Goal: Find specific page/section: Find specific page/section

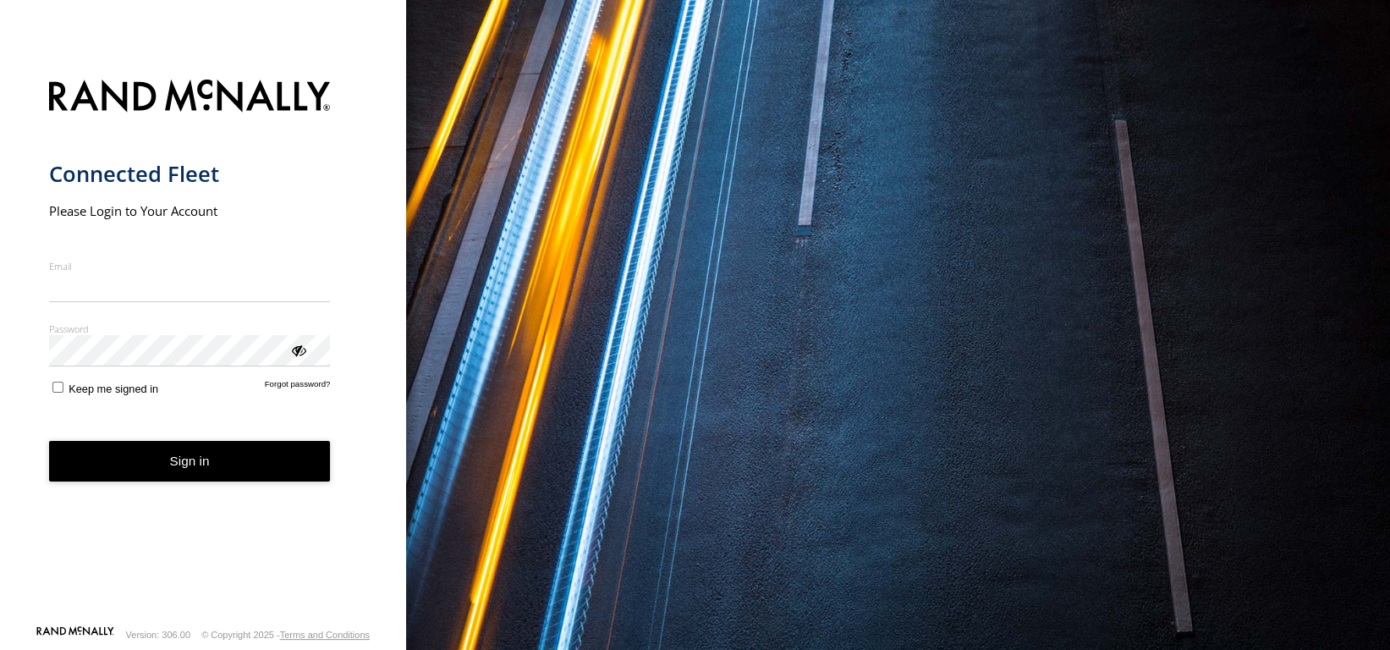
type input "**********"
click at [154, 474] on button "Sign in" at bounding box center [190, 461] width 282 height 41
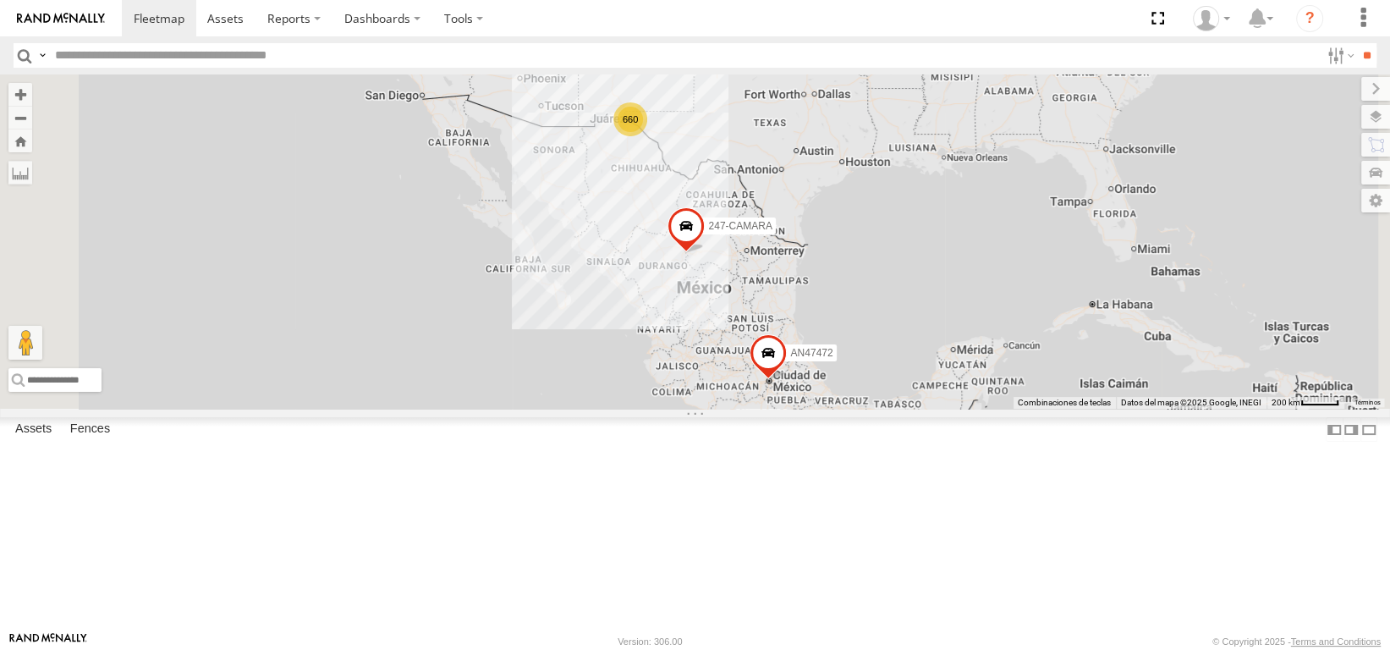
click at [162, 58] on input "text" at bounding box center [684, 55] width 1272 height 25
click at [1357, 43] on input "**" at bounding box center [1366, 55] width 19 height 25
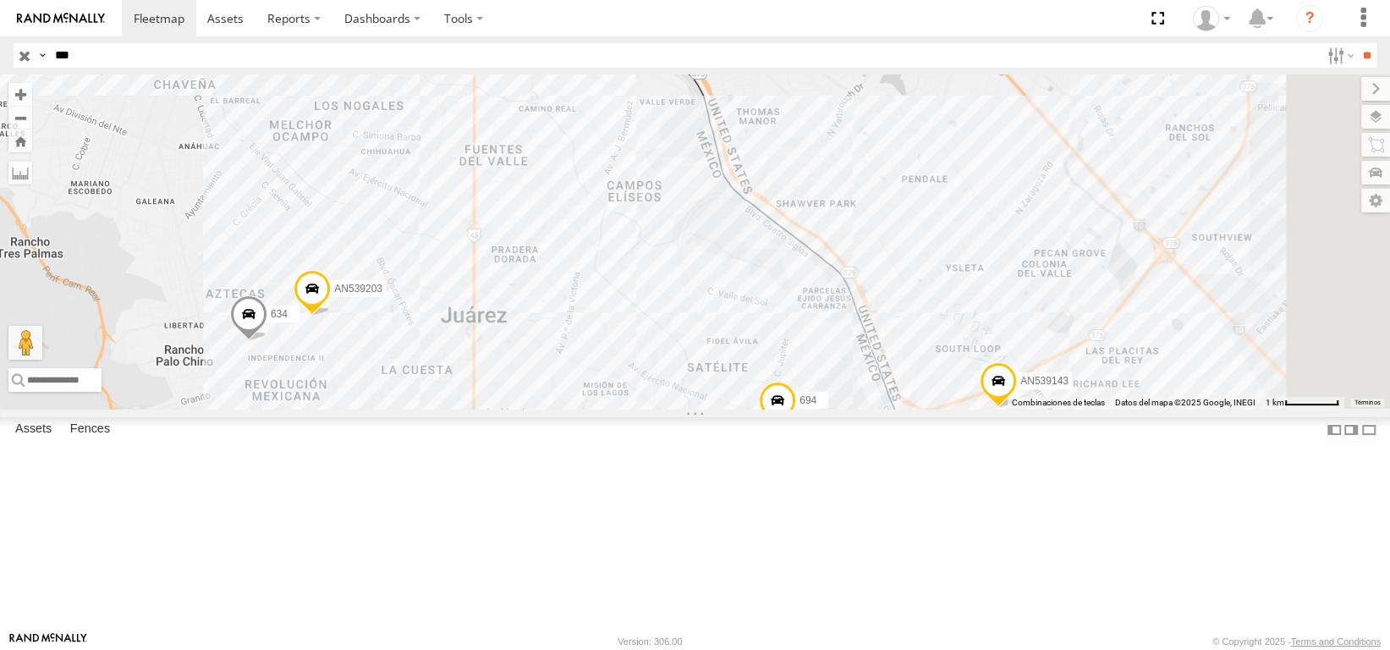
drag, startPoint x: 876, startPoint y: 271, endPoint x: 804, endPoint y: 386, distance: 135.7
click at [805, 393] on div "694 AN539143 AN539203 634" at bounding box center [695, 241] width 1390 height 334
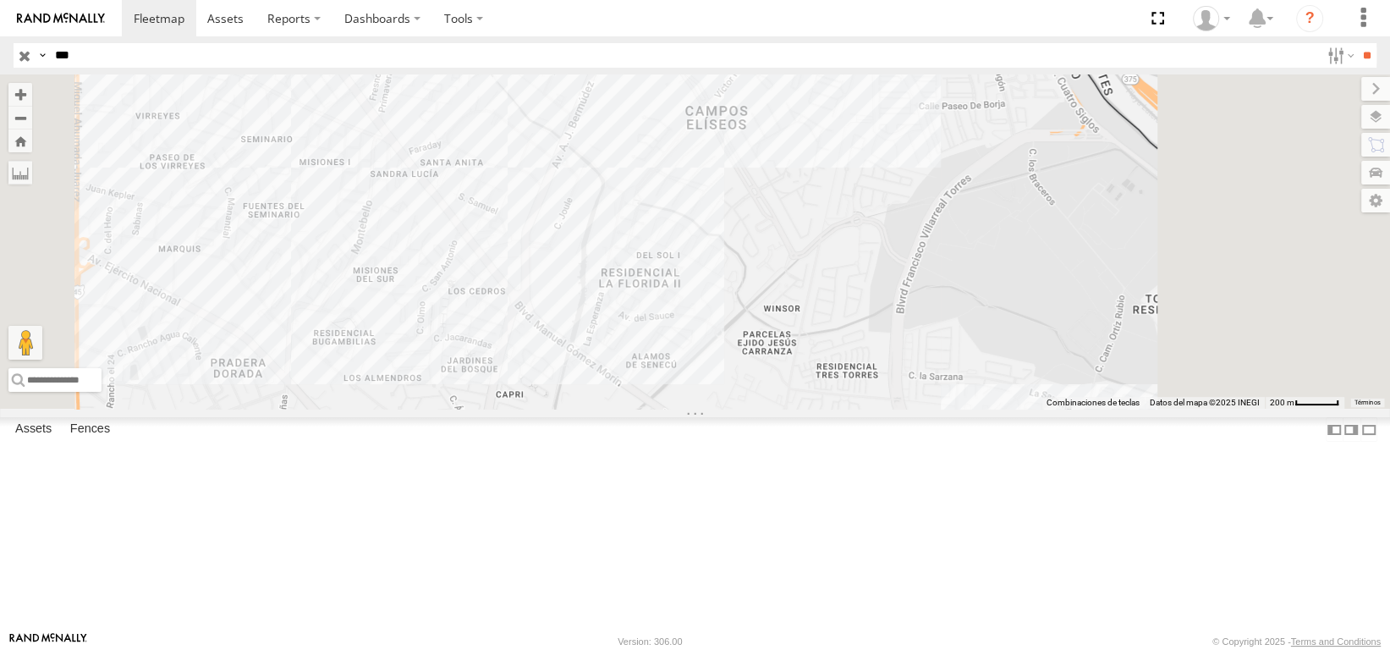
drag, startPoint x: 812, startPoint y: 322, endPoint x: 767, endPoint y: 465, distance: 150.9
click at [767, 409] on div "694 AN539143 AN539203 634" at bounding box center [695, 241] width 1390 height 334
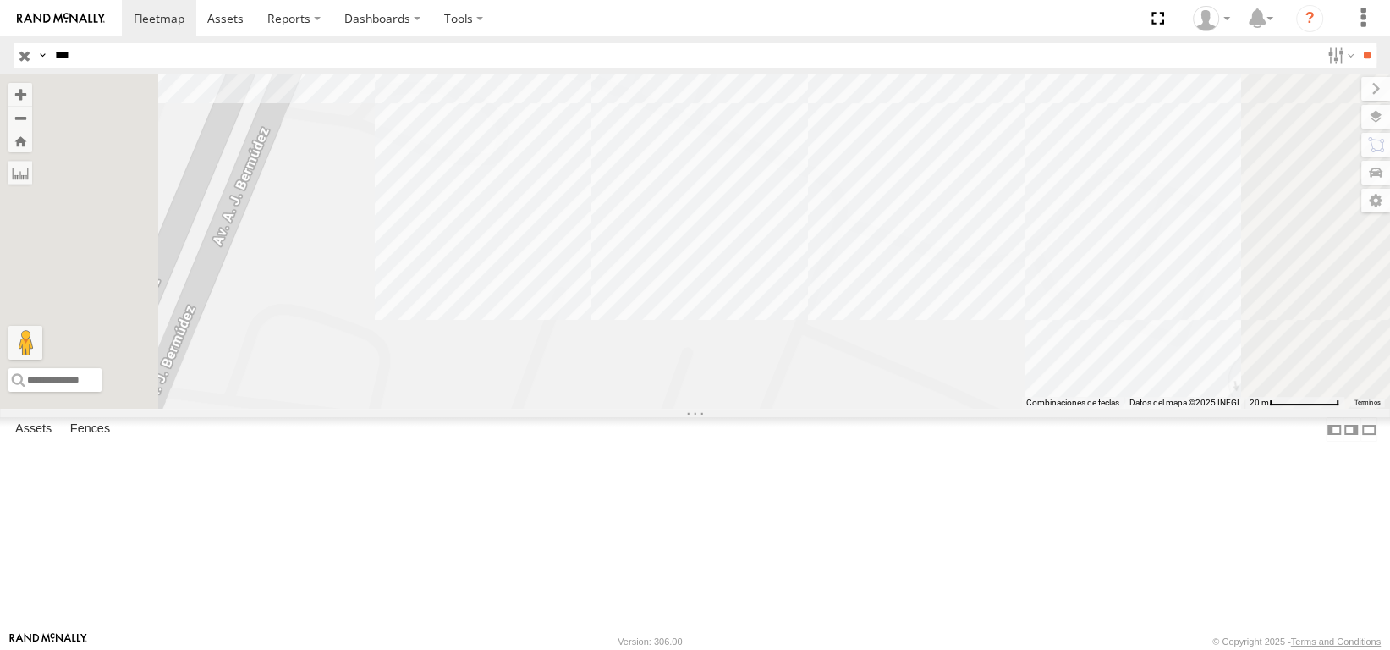
drag, startPoint x: 736, startPoint y: 458, endPoint x: 795, endPoint y: 311, distance: 158.7
click at [795, 311] on div "694 AN539143 AN539203 634" at bounding box center [695, 241] width 1390 height 334
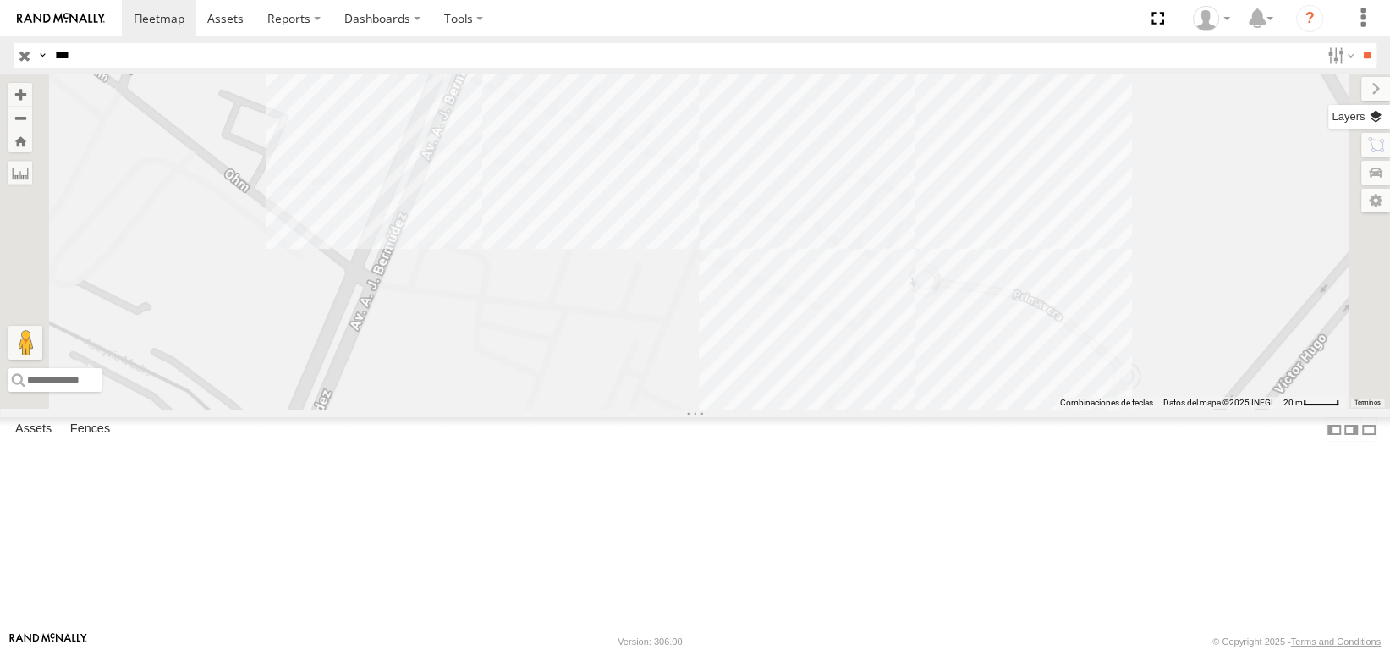
click at [1373, 118] on label at bounding box center [1359, 117] width 62 height 24
click at [0, 0] on span "Basemaps" at bounding box center [0, 0] width 0 height 0
click at [0, 0] on span "Satellite" at bounding box center [0, 0] width 0 height 0
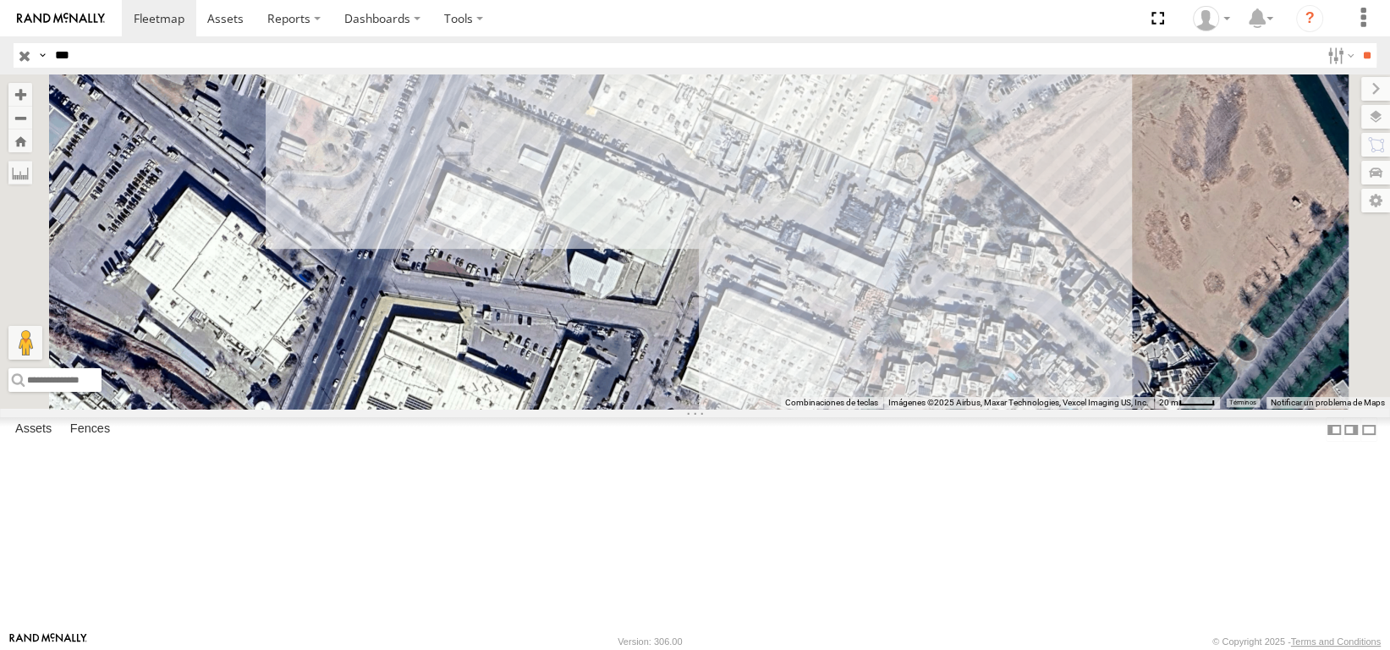
click at [0, 0] on span "Terrain" at bounding box center [0, 0] width 0 height 0
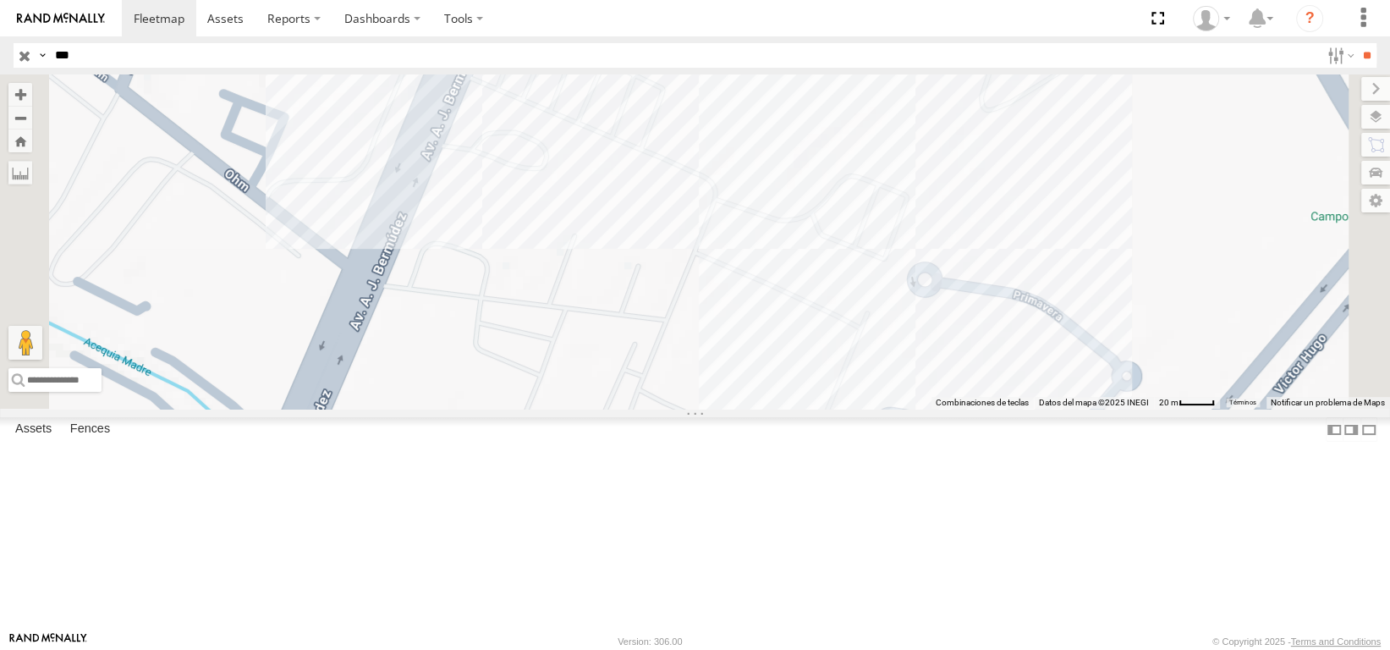
click at [0, 0] on span "Satellite" at bounding box center [0, 0] width 0 height 0
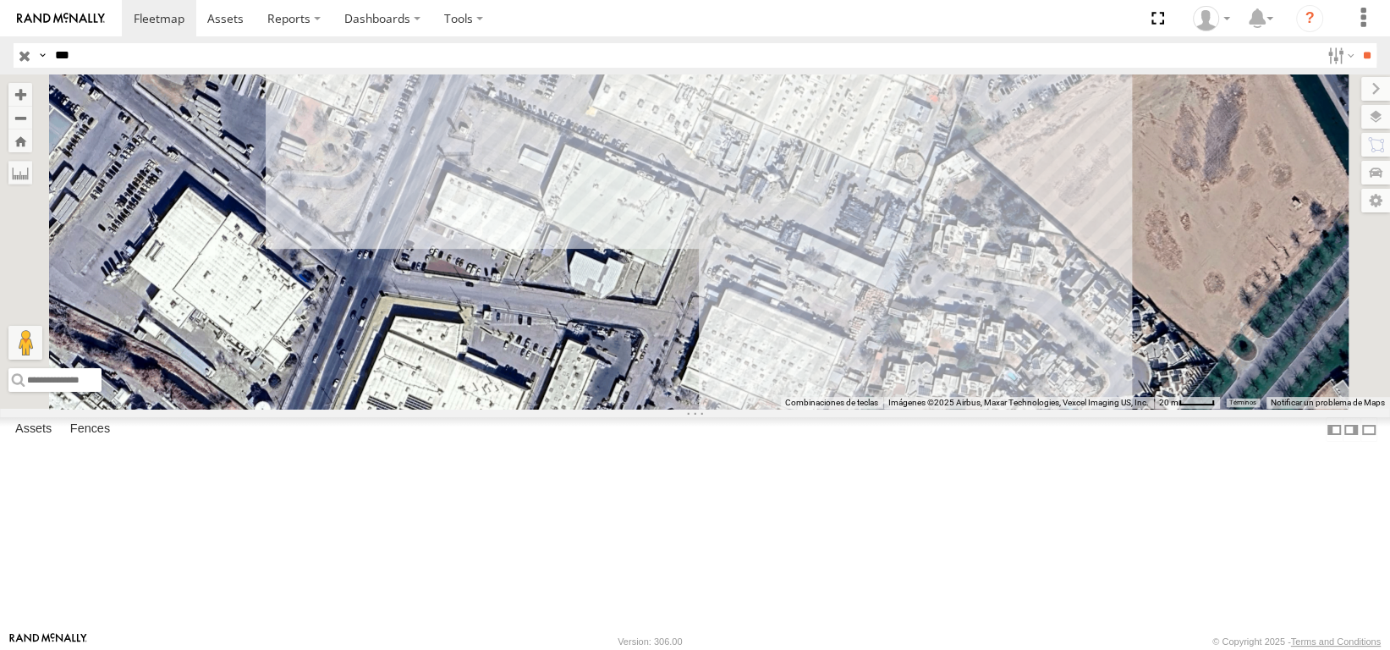
click at [0, 0] on span "Terrain" at bounding box center [0, 0] width 0 height 0
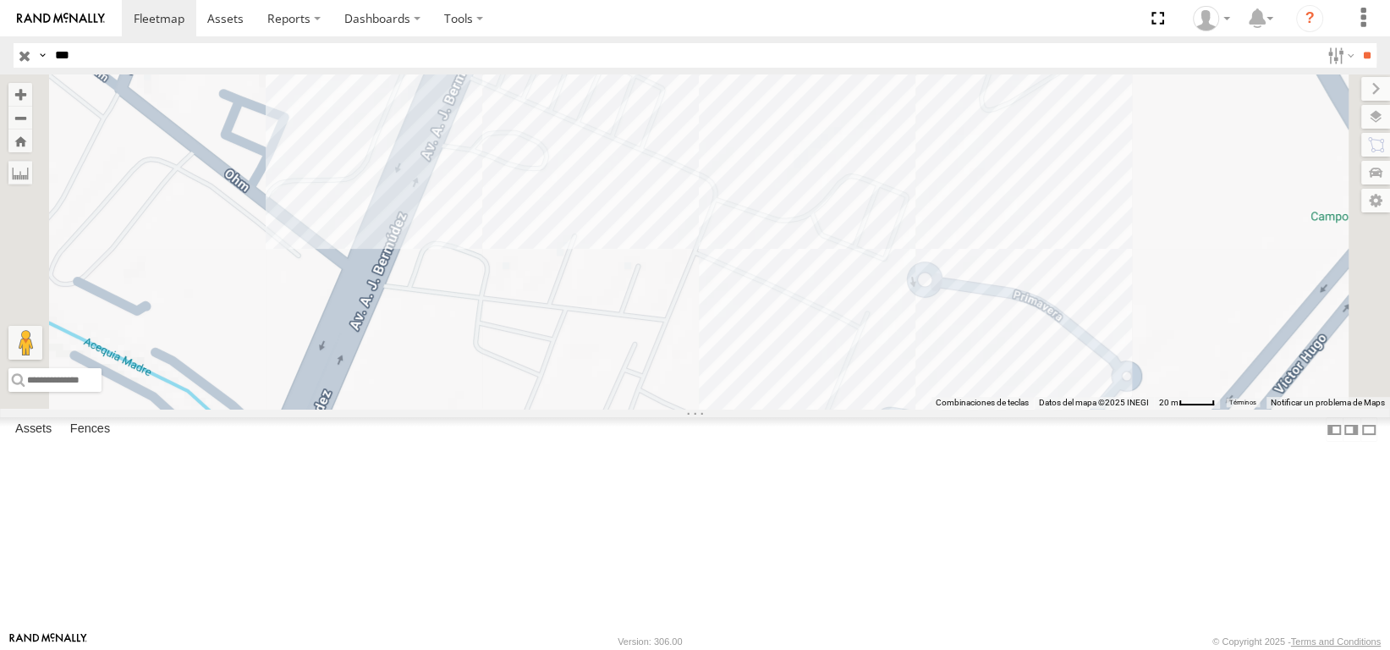
click at [0, 0] on span "Roadmap" at bounding box center [0, 0] width 0 height 0
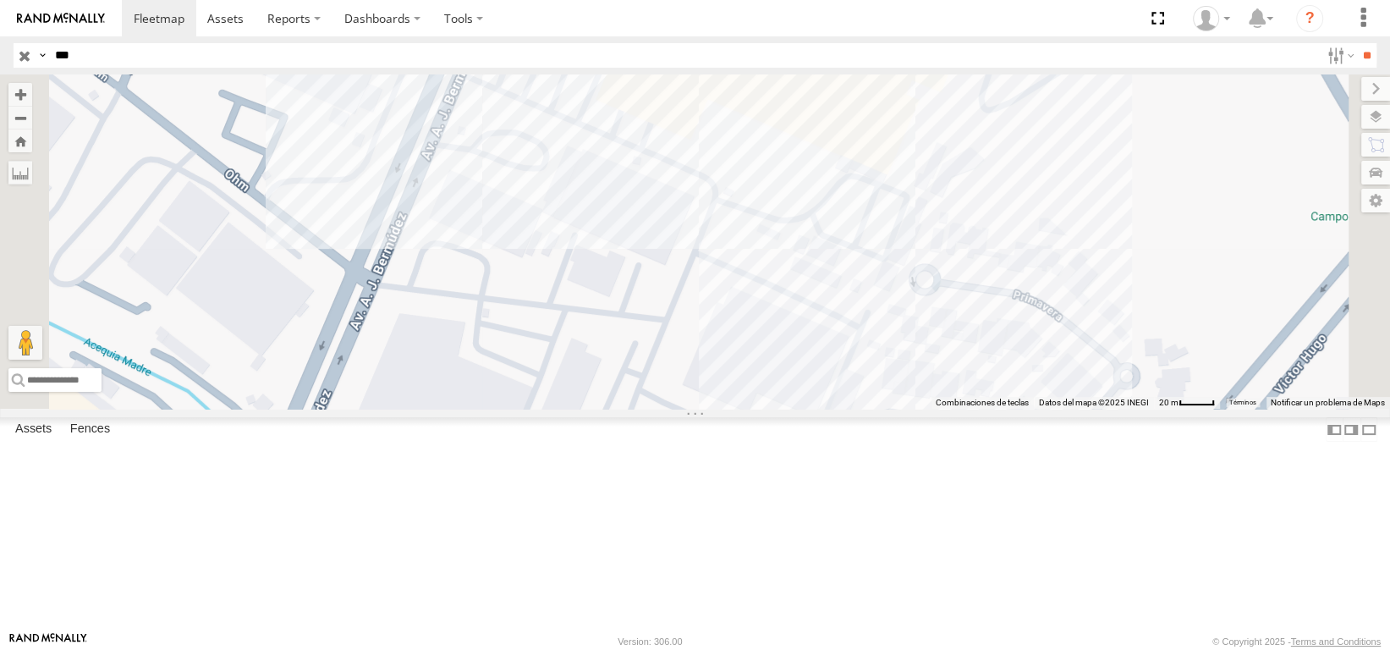
click at [0, 0] on span "Terrain" at bounding box center [0, 0] width 0 height 0
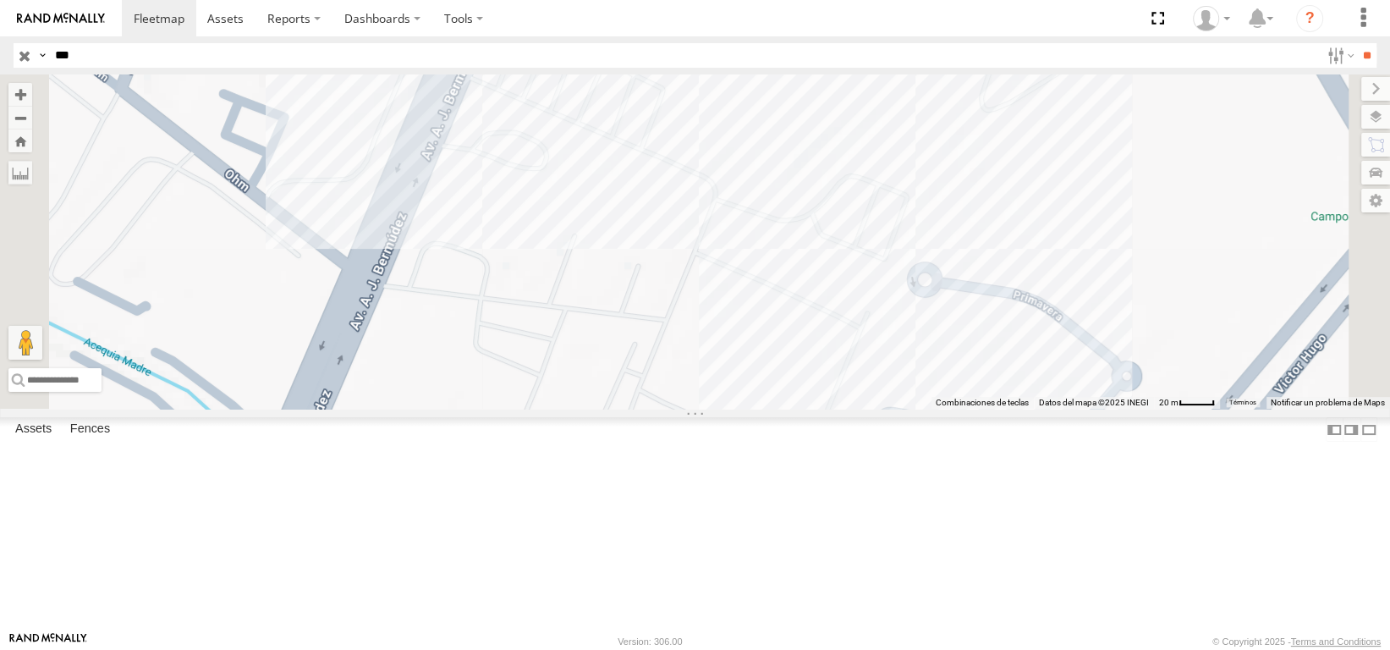
click at [0, 0] on span "Satellite" at bounding box center [0, 0] width 0 height 0
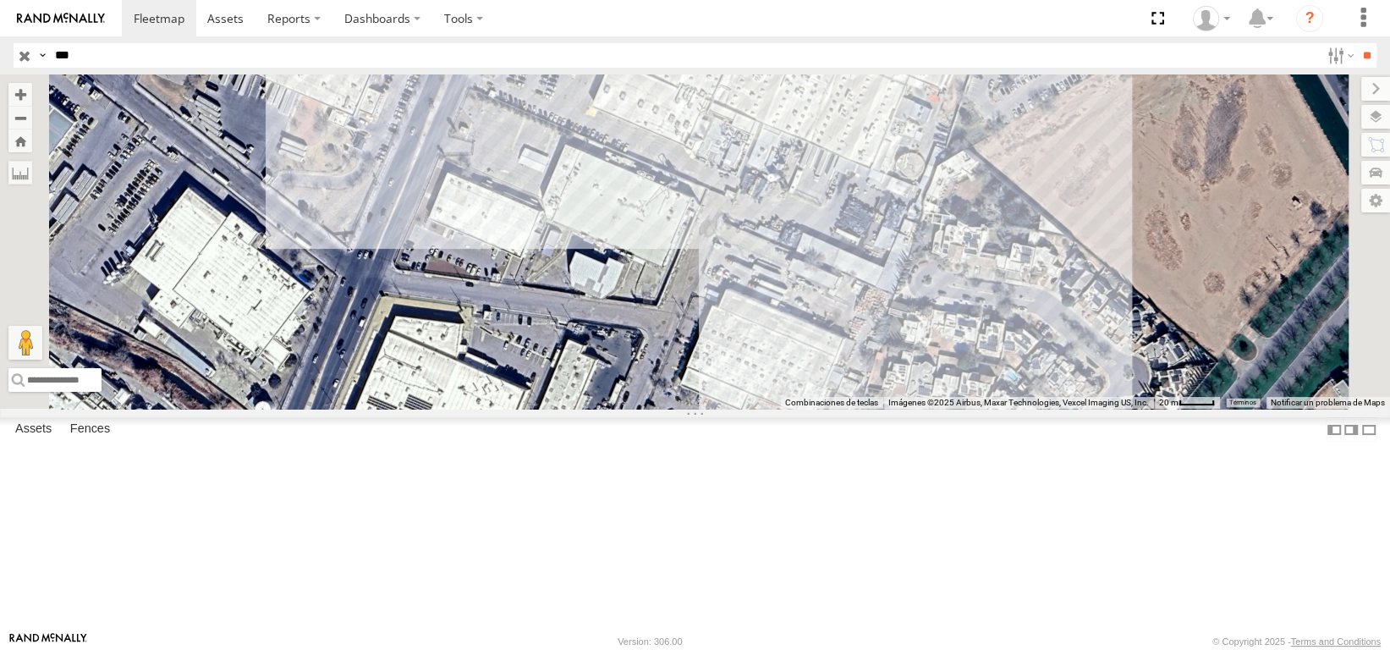
click at [0, 0] on span "Satellite + Roadmap" at bounding box center [0, 0] width 0 height 0
click at [0, 0] on span "Satellite" at bounding box center [0, 0] width 0 height 0
click at [0, 0] on span "Satellite + Roadmap" at bounding box center [0, 0] width 0 height 0
click at [0, 0] on span "Night" at bounding box center [0, 0] width 0 height 0
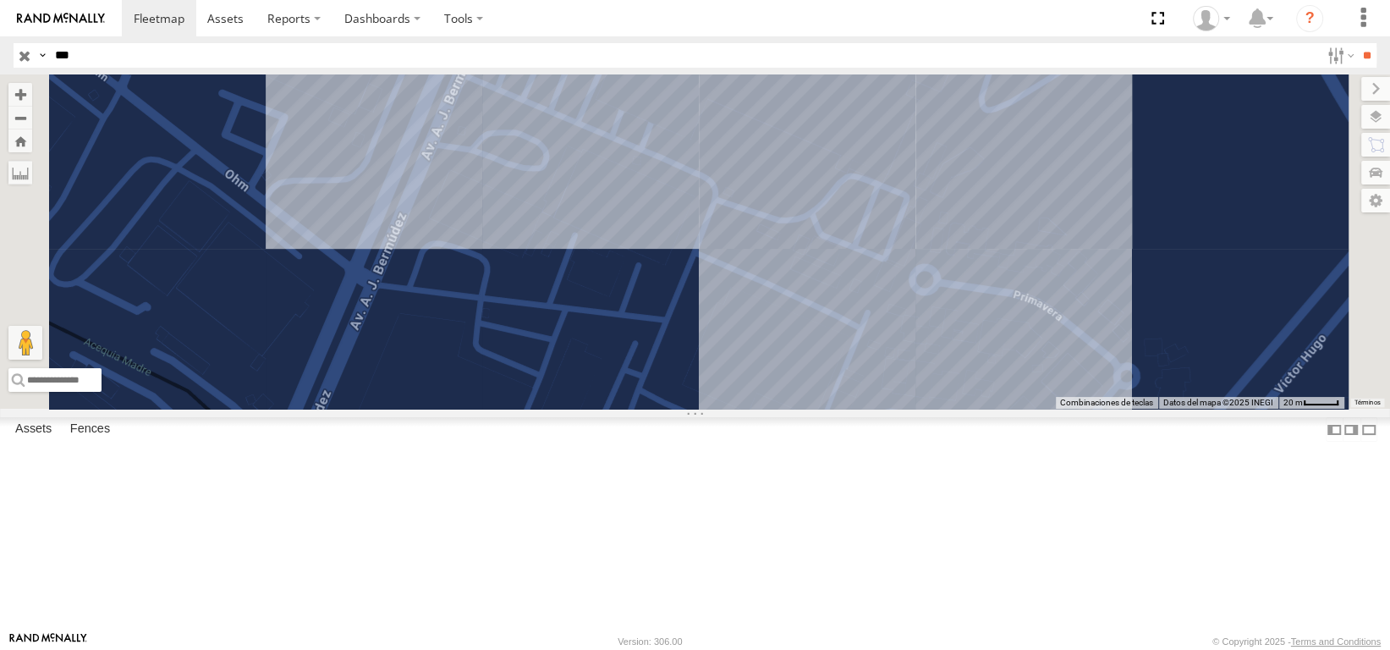
click at [0, 0] on span "Grayscale" at bounding box center [0, 0] width 0 height 0
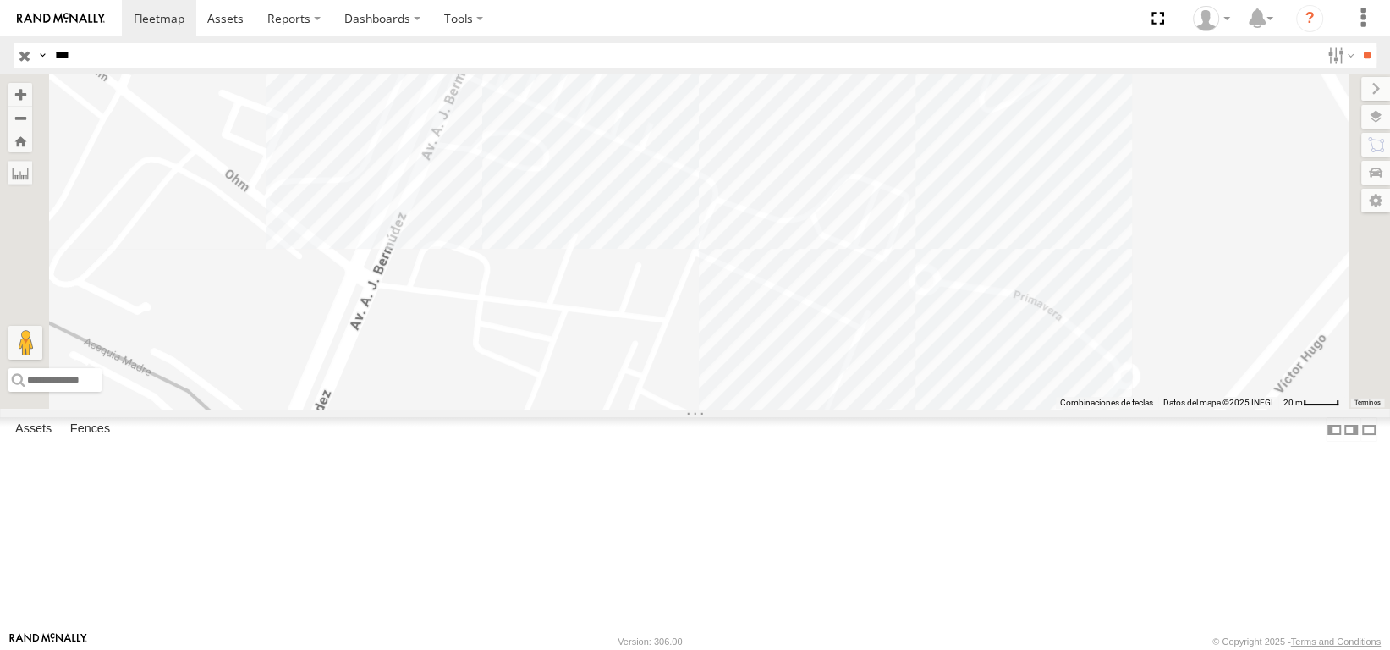
click at [0, 0] on span "Default" at bounding box center [0, 0] width 0 height 0
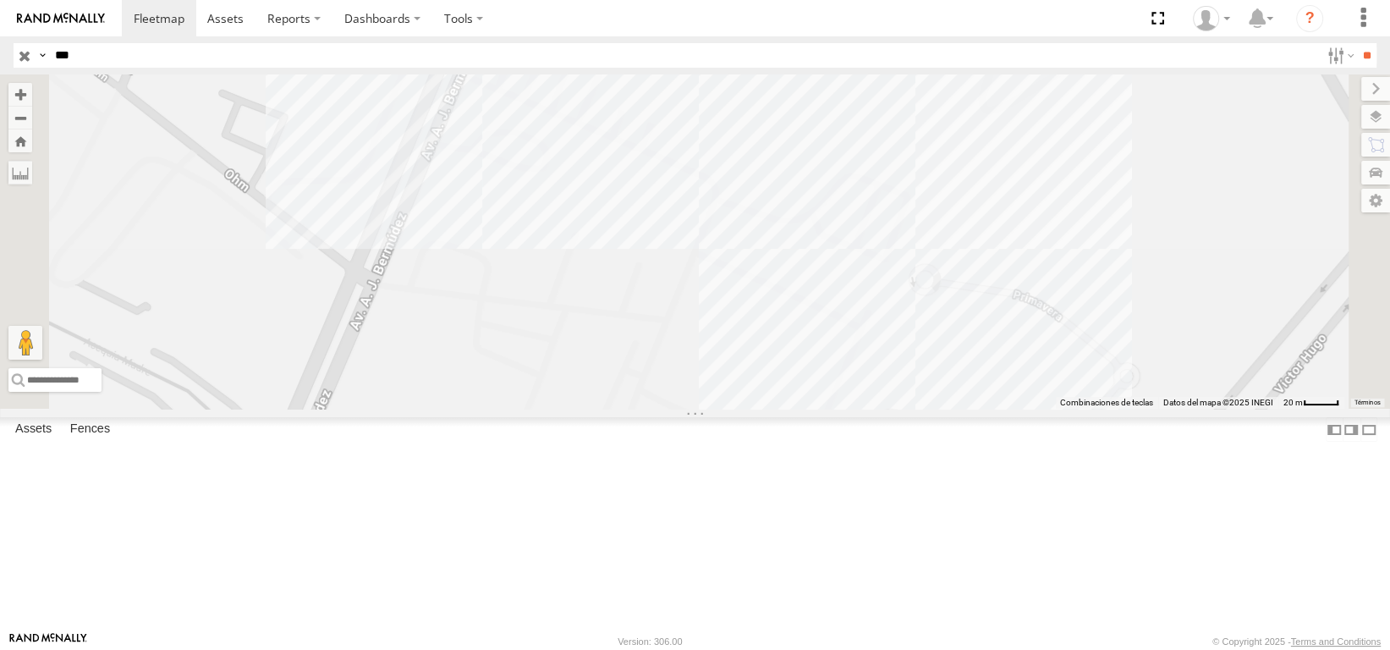
click at [0, 0] on span "Grayscale" at bounding box center [0, 0] width 0 height 0
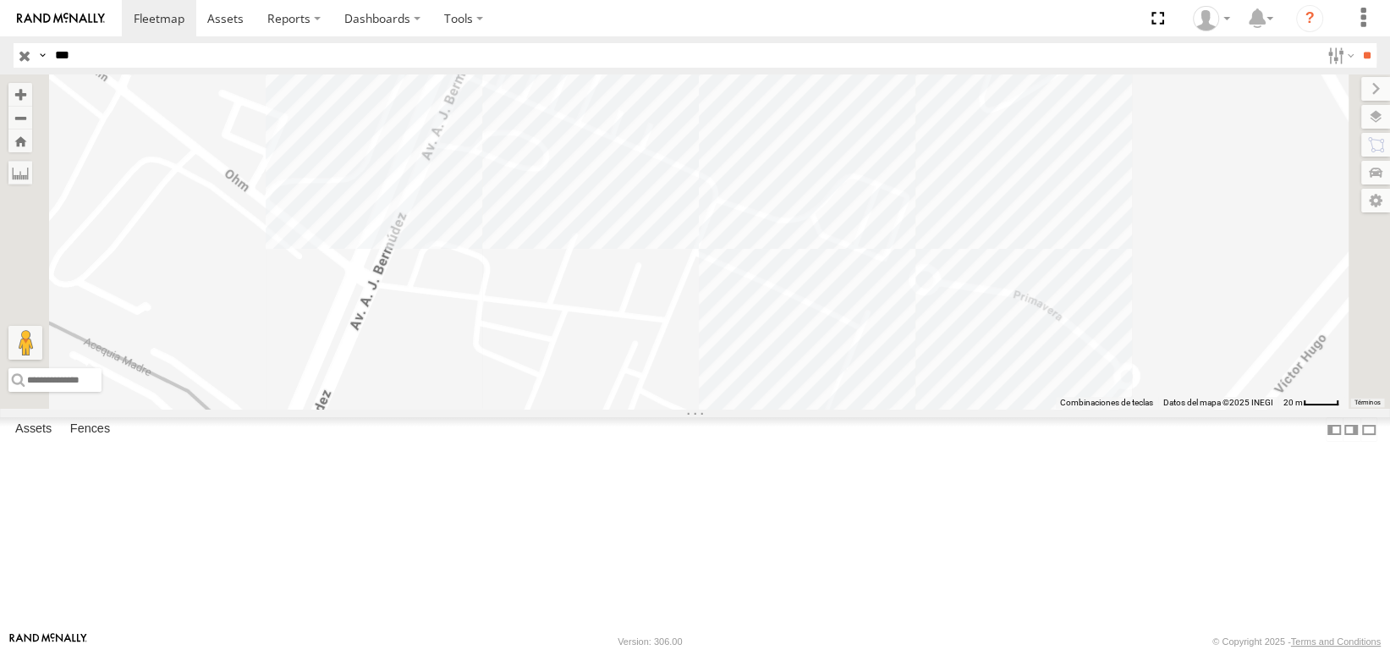
click at [0, 0] on span "Night" at bounding box center [0, 0] width 0 height 0
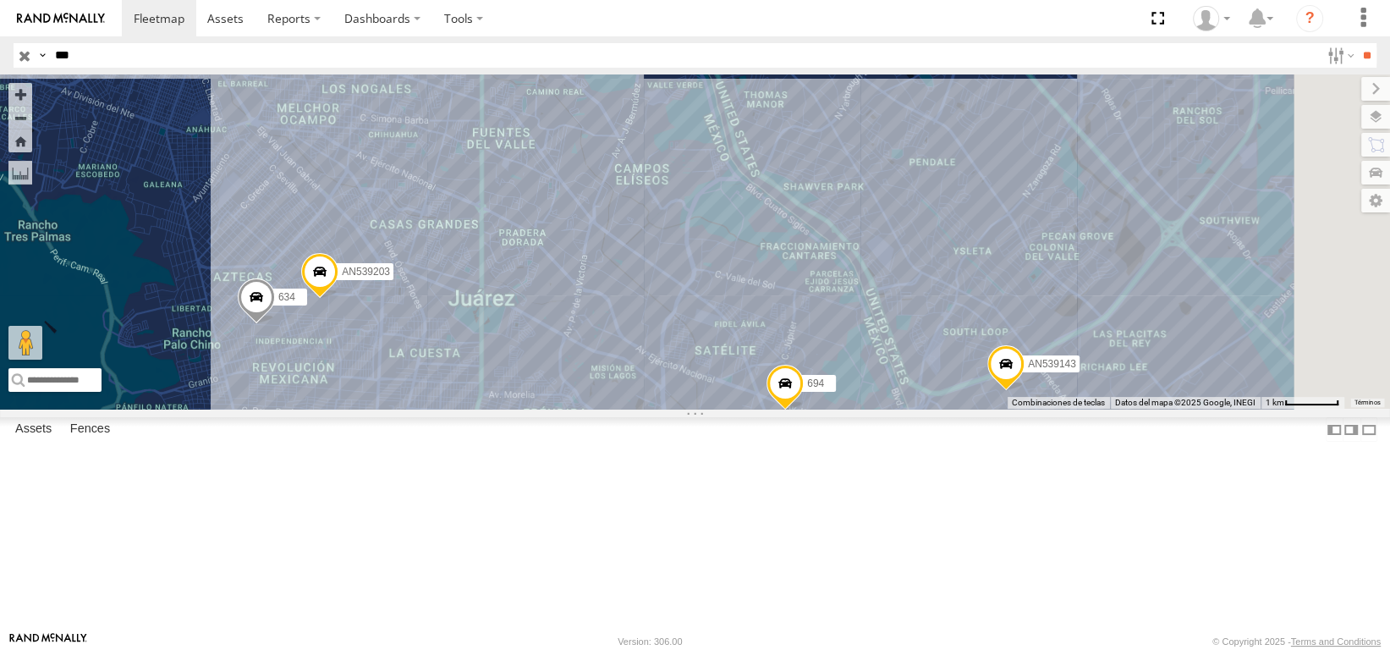
drag, startPoint x: 921, startPoint y: 375, endPoint x: 861, endPoint y: 326, distance: 76.9
click at [861, 326] on div "694 AN539143 AN539203 634" at bounding box center [695, 241] width 1390 height 334
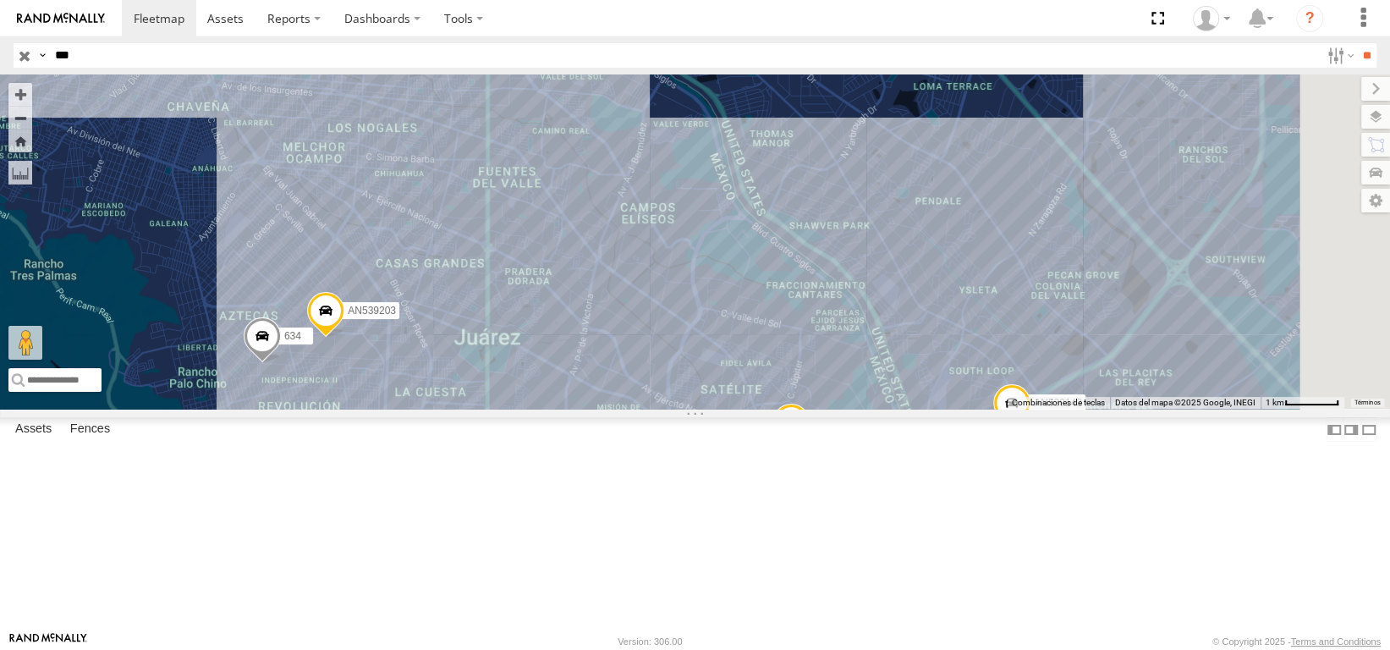
drag, startPoint x: 839, startPoint y: 353, endPoint x: 855, endPoint y: 376, distance: 27.9
click at [851, 380] on div "694 AN539143 AN539203 634" at bounding box center [695, 241] width 1390 height 334
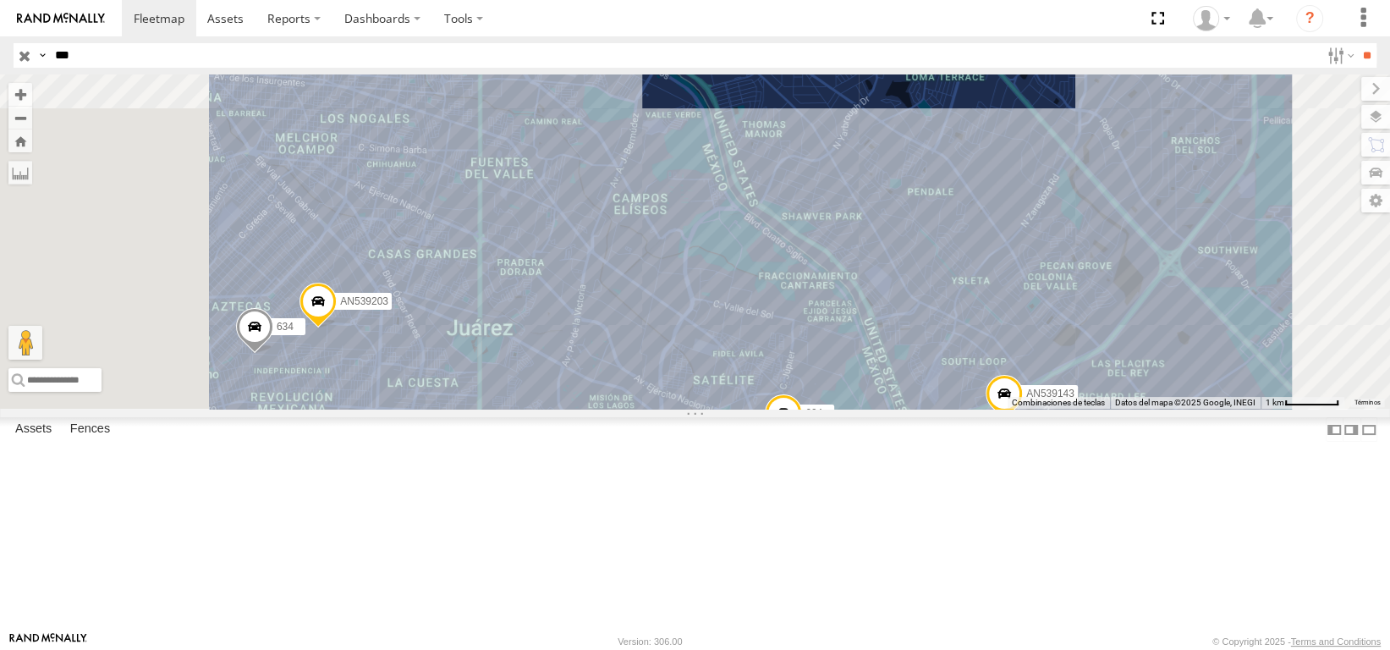
drag, startPoint x: 847, startPoint y: 380, endPoint x: 830, endPoint y: 331, distance: 51.9
click at [830, 331] on div "694 AN539143 AN539203 634" at bounding box center [695, 241] width 1390 height 334
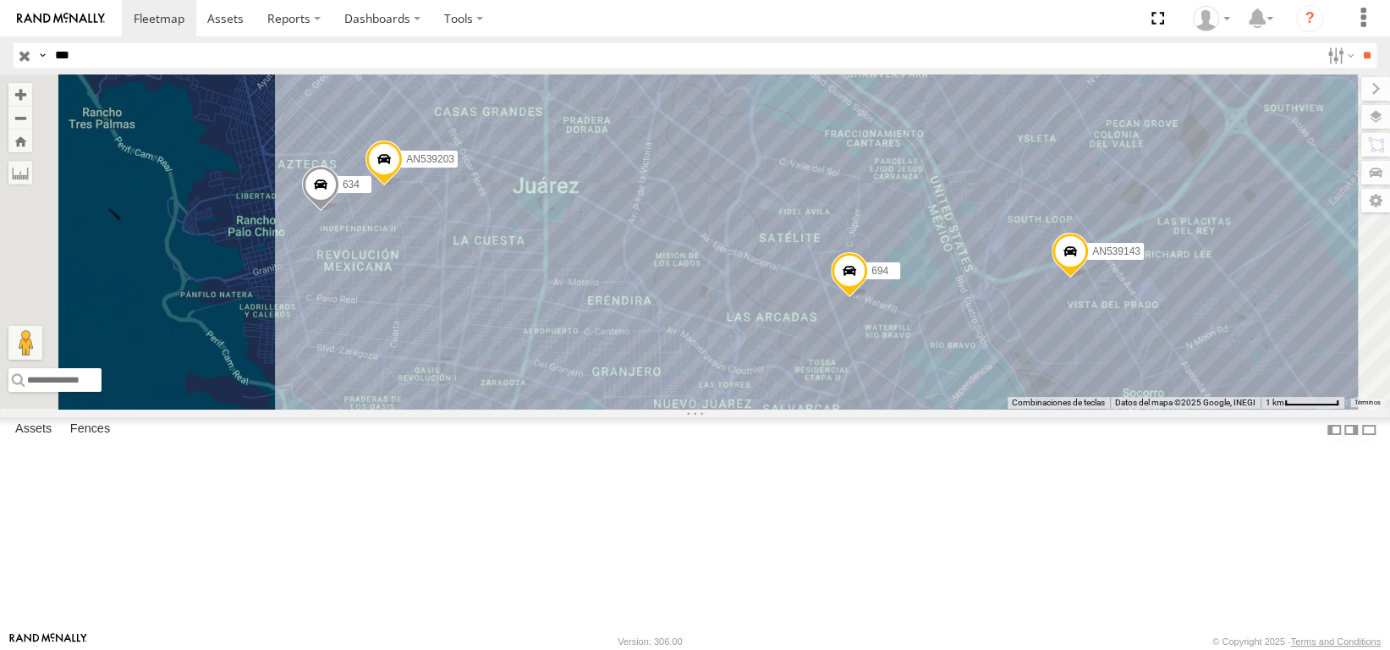
click at [19, 101] on body at bounding box center [695, 325] width 1390 height 650
type input "***"
click at [1357, 43] on input "**" at bounding box center [1366, 55] width 19 height 25
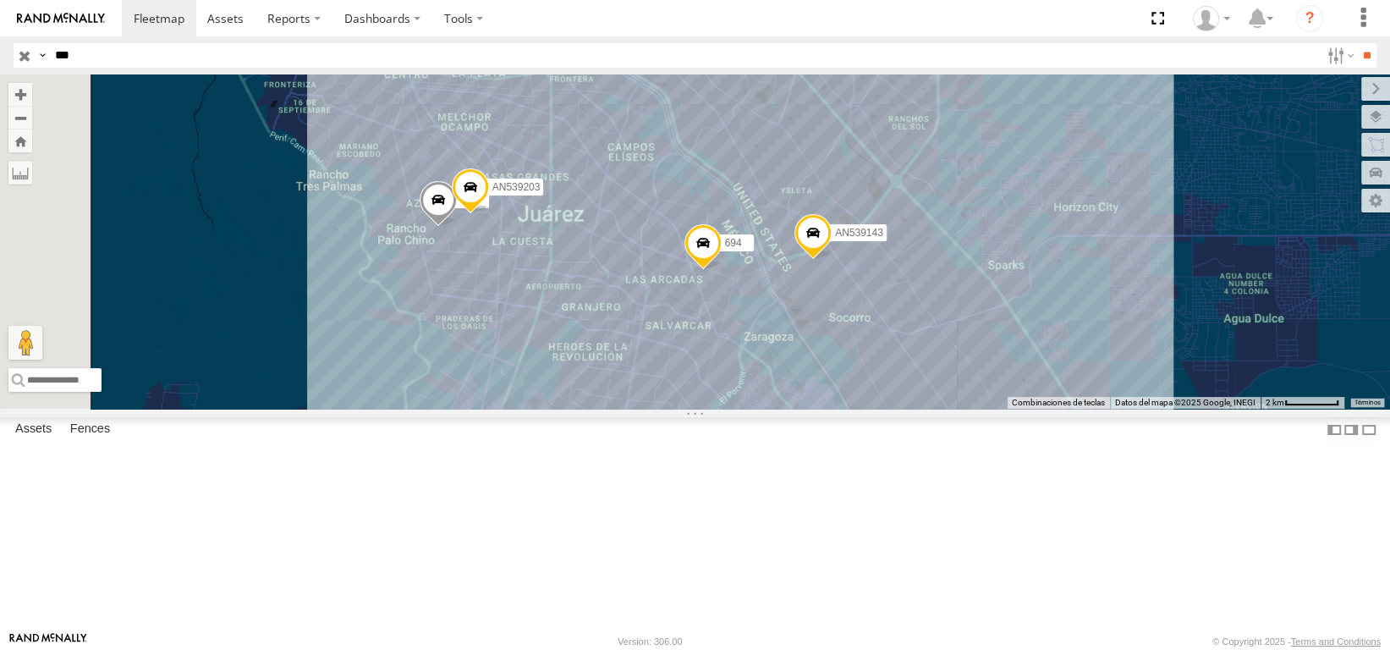
drag, startPoint x: 713, startPoint y: 379, endPoint x: 767, endPoint y: 390, distance: 55.3
click at [770, 390] on div "694 AN539143 AN539203 634" at bounding box center [695, 241] width 1390 height 334
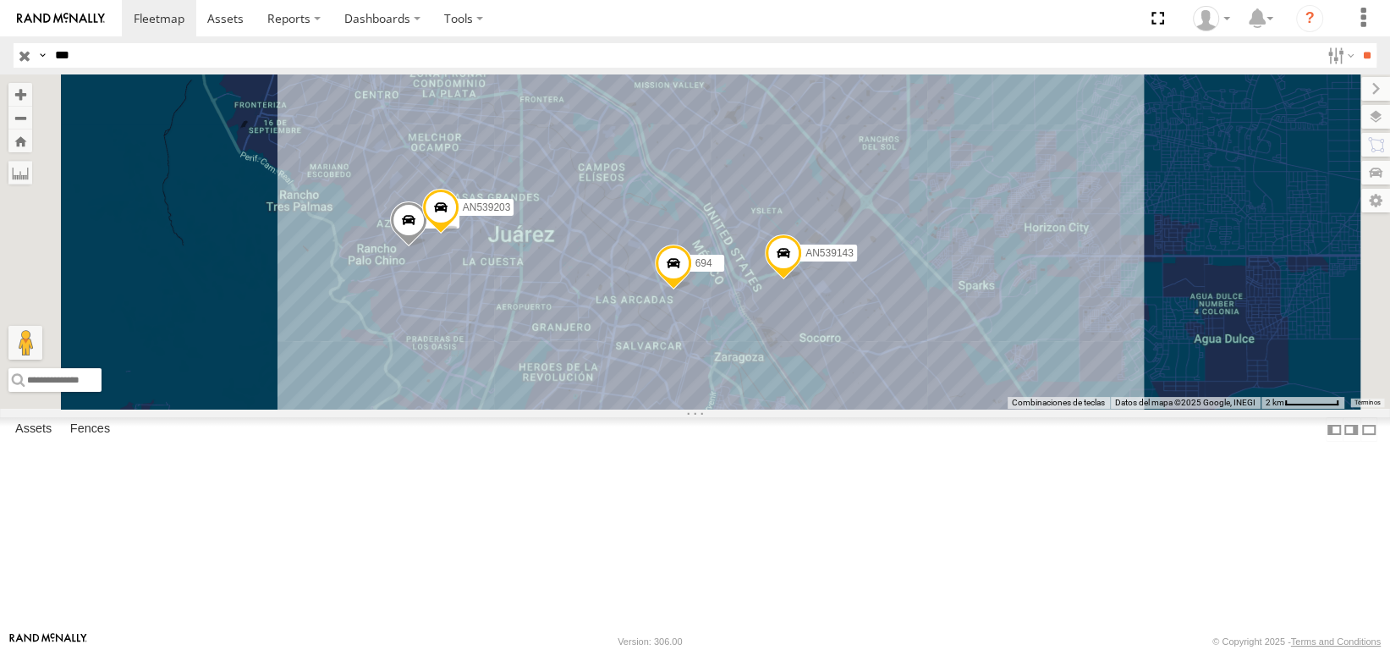
drag, startPoint x: 888, startPoint y: 418, endPoint x: 746, endPoint y: 400, distance: 143.3
click at [790, 409] on div "694 AN539143 AN539203 634" at bounding box center [695, 241] width 1390 height 334
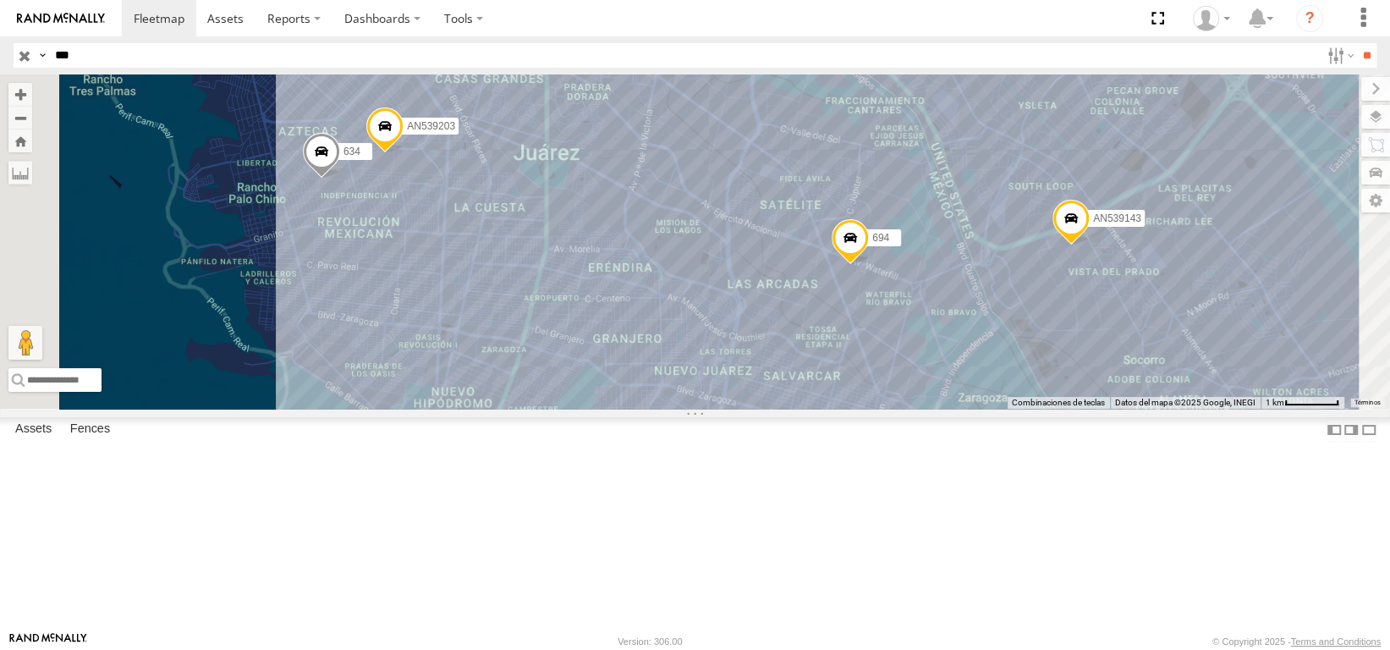
drag, startPoint x: 652, startPoint y: 395, endPoint x: 651, endPoint y: 363, distance: 32.2
click at [651, 363] on div "694 AN539143 AN539203 634" at bounding box center [695, 241] width 1390 height 334
